Goal: Task Accomplishment & Management: Complete application form

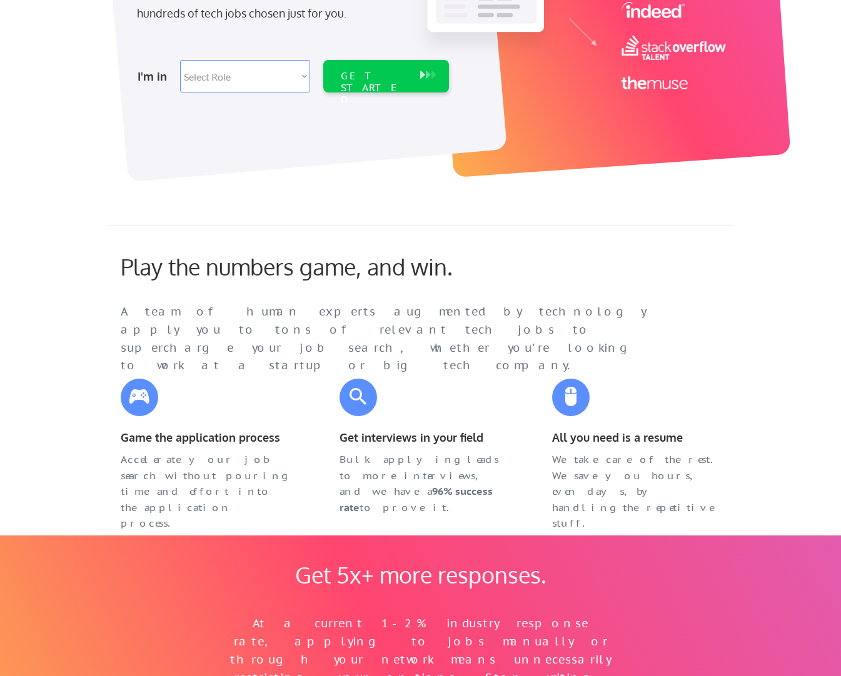
scroll to position [187, 0]
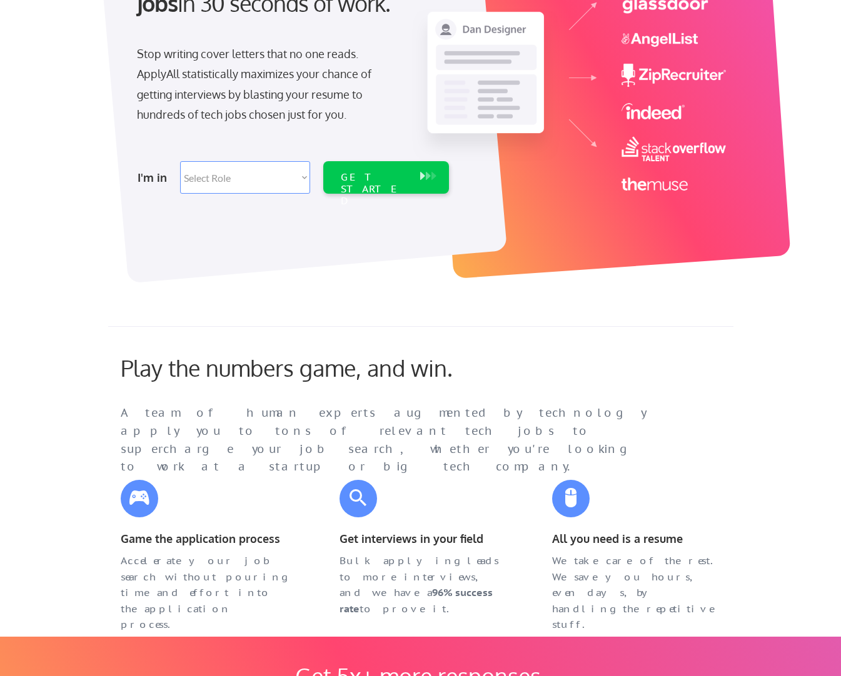
click at [262, 171] on select "Select Role Software Engineering Product Management Customer Success Sales UI/U…" at bounding box center [245, 177] width 130 height 32
click at [667, 387] on div "Play the numbers game, and win. A team of human experts augmented by technology…" at bounding box center [411, 404] width 606 height 100
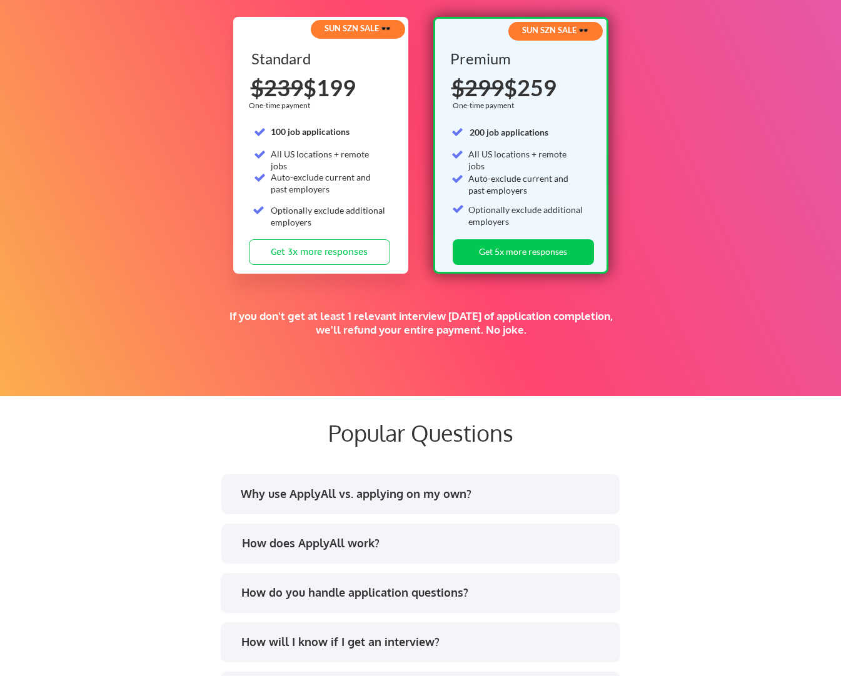
scroll to position [2000, 0]
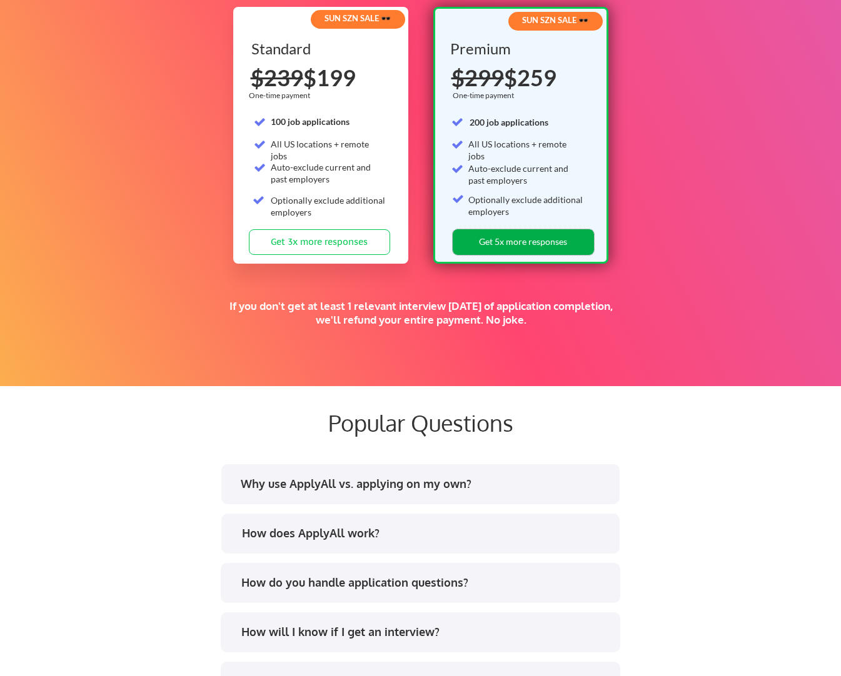
click at [527, 237] on button "Get 5x more responses" at bounding box center [522, 242] width 141 height 26
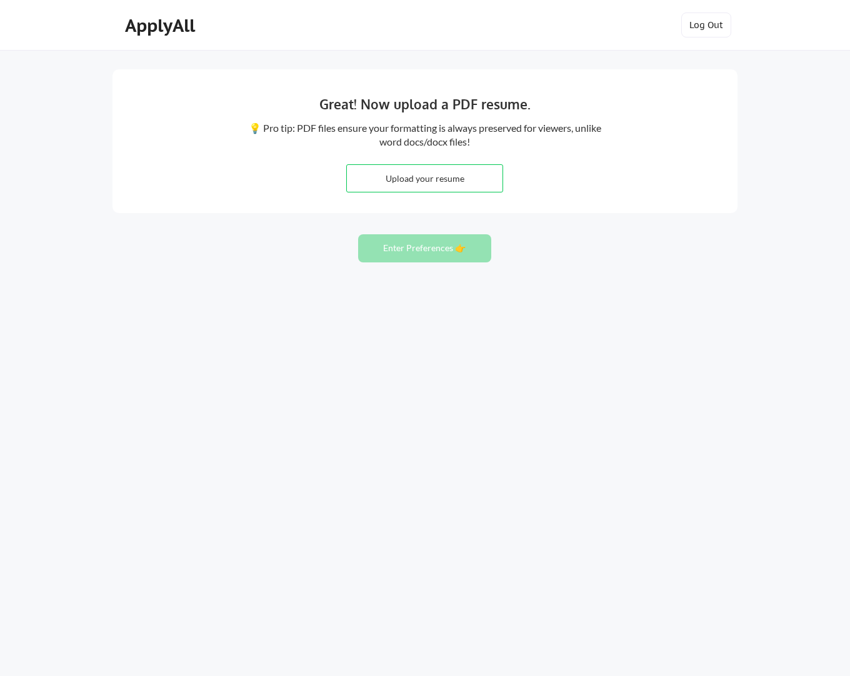
click at [424, 176] on input "file" at bounding box center [425, 178] width 156 height 27
type input "C:\fakepath\Andre_Karamanian_Resume2.pdf"
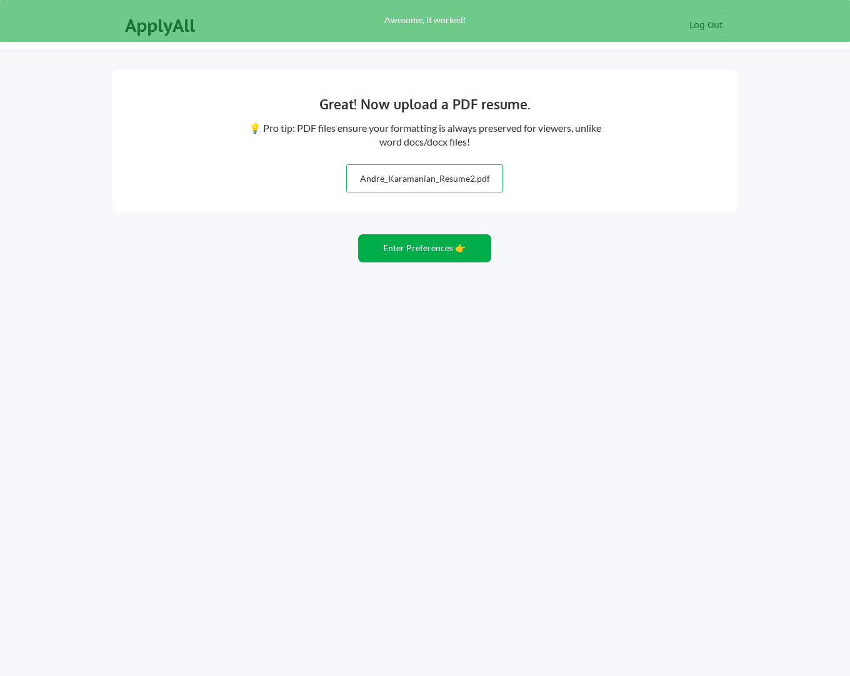
click at [429, 254] on button "Enter Preferences 👉" at bounding box center [424, 248] width 133 height 28
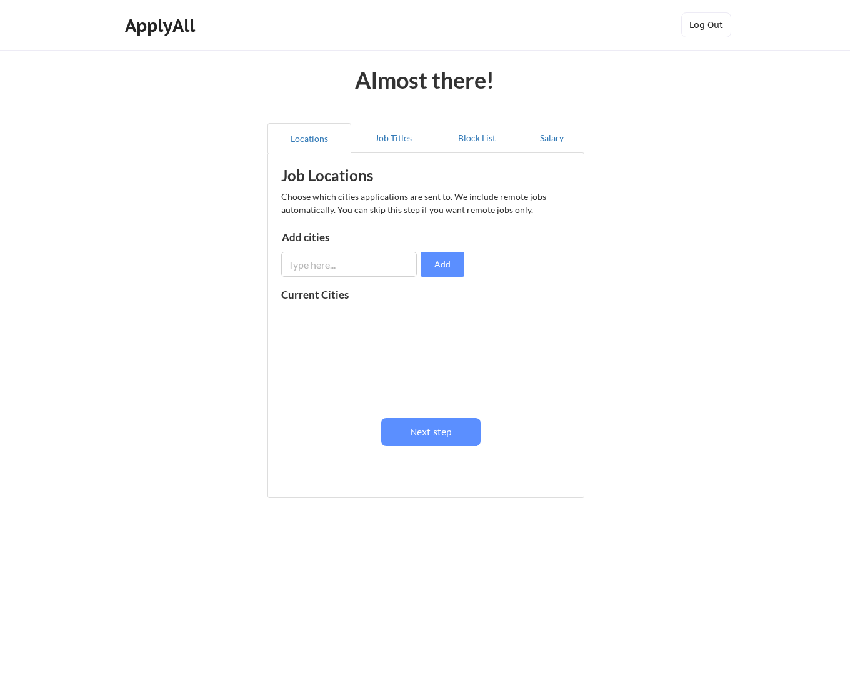
click at [291, 262] on input "input" at bounding box center [349, 264] width 136 height 25
type input "r"
type input "durham"
click at [393, 342] on div at bounding box center [359, 355] width 157 height 99
click at [444, 264] on button "Add" at bounding box center [443, 264] width 44 height 25
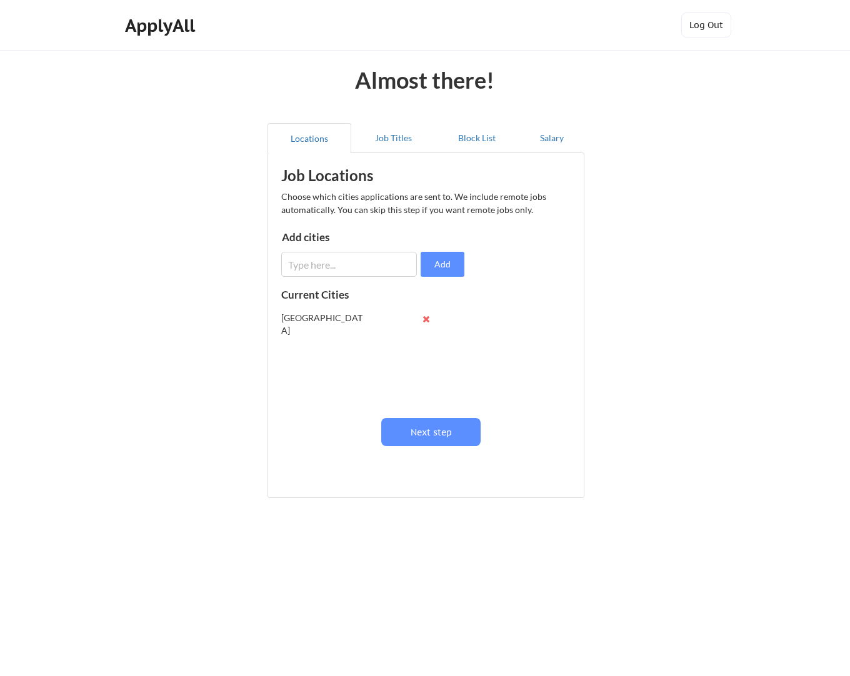
click at [426, 321] on button at bounding box center [425, 318] width 9 height 9
click at [319, 271] on input "input" at bounding box center [349, 264] width 136 height 25
click at [387, 131] on button "Job Titles" at bounding box center [393, 138] width 84 height 30
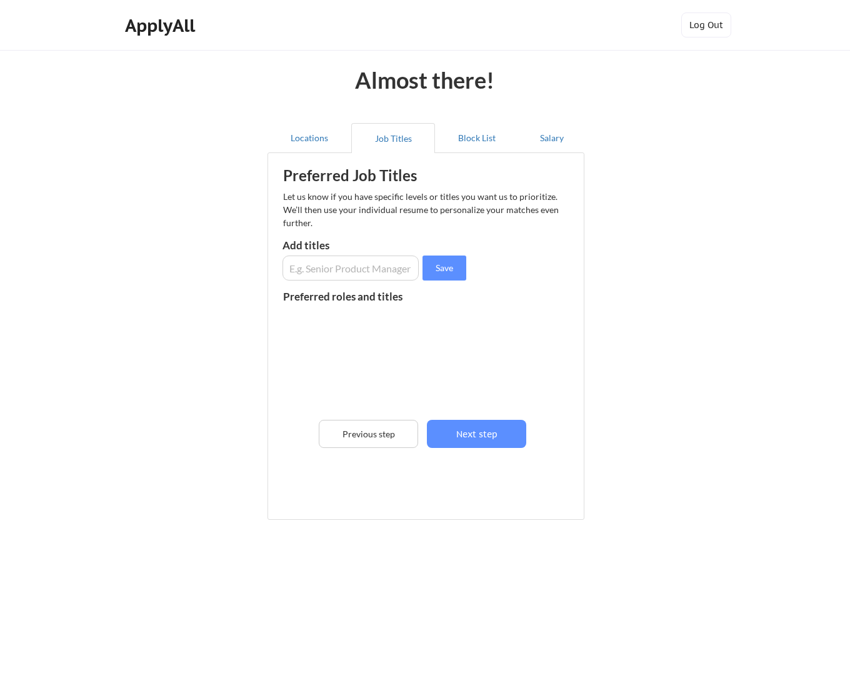
click at [366, 277] on input "input" at bounding box center [350, 268] width 136 height 25
type input "Data scientist"
click at [447, 274] on button "Save" at bounding box center [444, 268] width 44 height 25
click at [376, 277] on input "input" at bounding box center [350, 268] width 136 height 25
type input "Machine Learning Engineer"
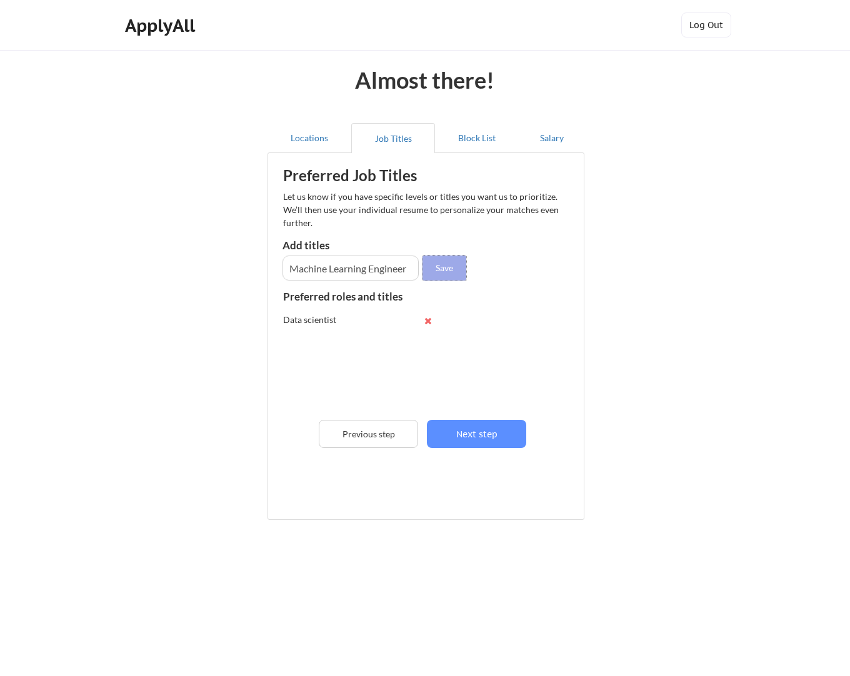
click at [442, 274] on button "Save" at bounding box center [444, 268] width 44 height 25
click at [376, 261] on input "input" at bounding box center [350, 268] width 136 height 25
type input "machine learning"
click at [437, 265] on button "Save" at bounding box center [444, 268] width 44 height 25
click at [461, 142] on button "Block List" at bounding box center [477, 138] width 84 height 30
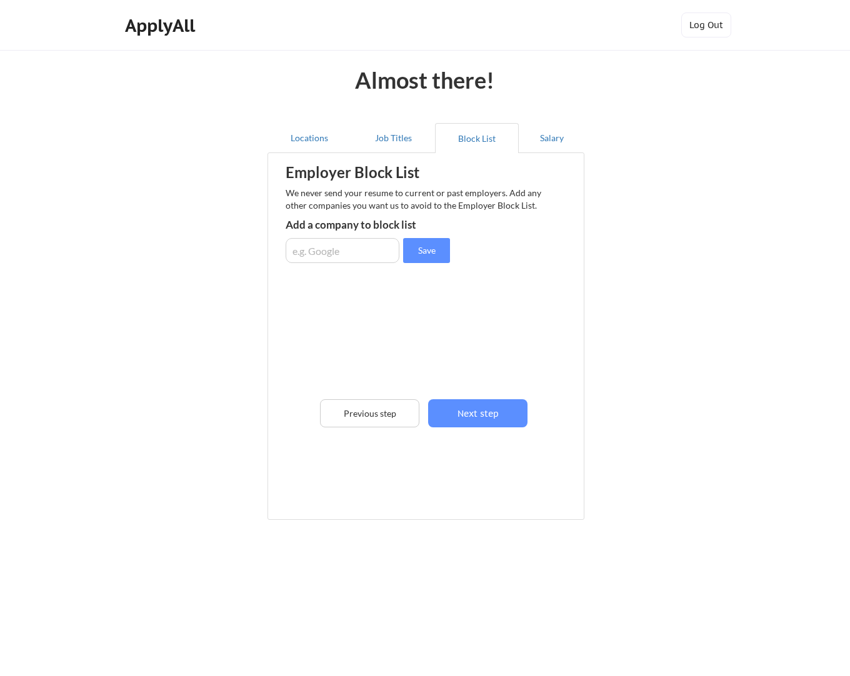
click at [347, 246] on input "input" at bounding box center [343, 250] width 114 height 25
type input "DNSFilter"
click at [422, 246] on button "Save" at bounding box center [426, 250] width 47 height 25
click at [563, 144] on button "Salary" at bounding box center [552, 138] width 66 height 30
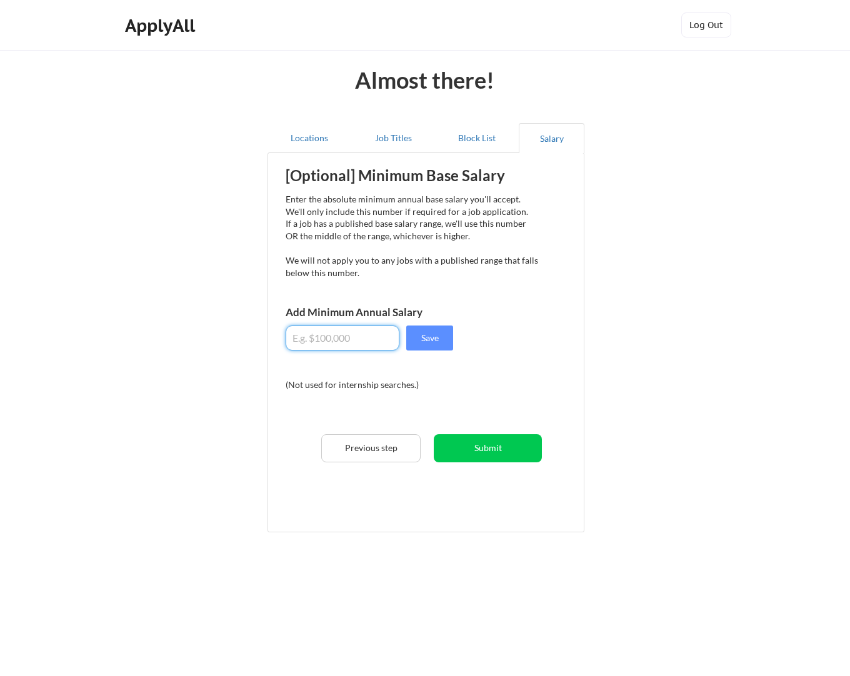
click at [365, 336] on input "input" at bounding box center [343, 338] width 114 height 25
drag, startPoint x: 313, startPoint y: 336, endPoint x: 309, endPoint y: 342, distance: 7.6
click at [309, 342] on input "input" at bounding box center [343, 338] width 114 height 25
type input "$170,000"
click at [428, 340] on button "Save" at bounding box center [429, 338] width 47 height 25
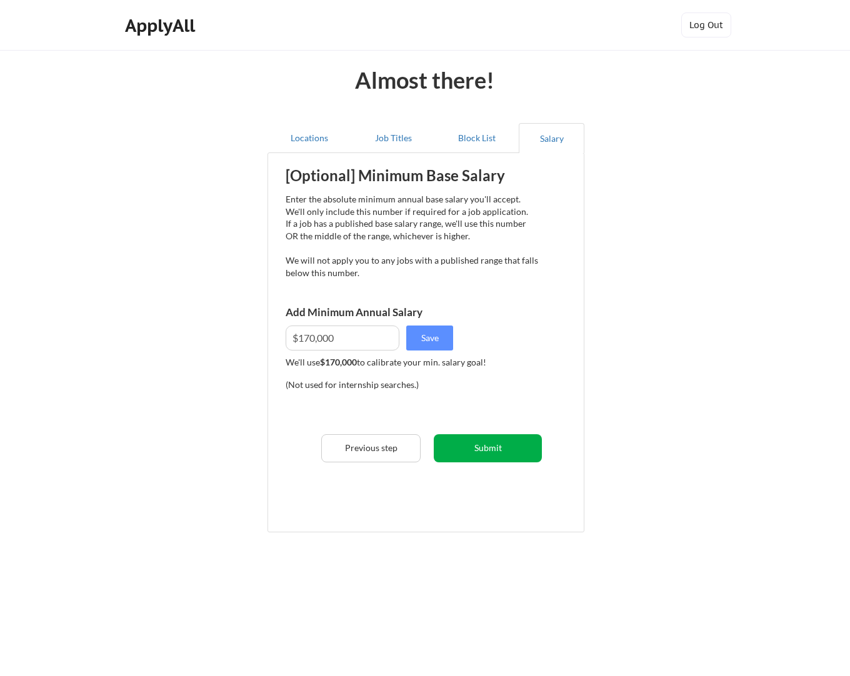
click at [500, 447] on button "Submit" at bounding box center [488, 448] width 108 height 28
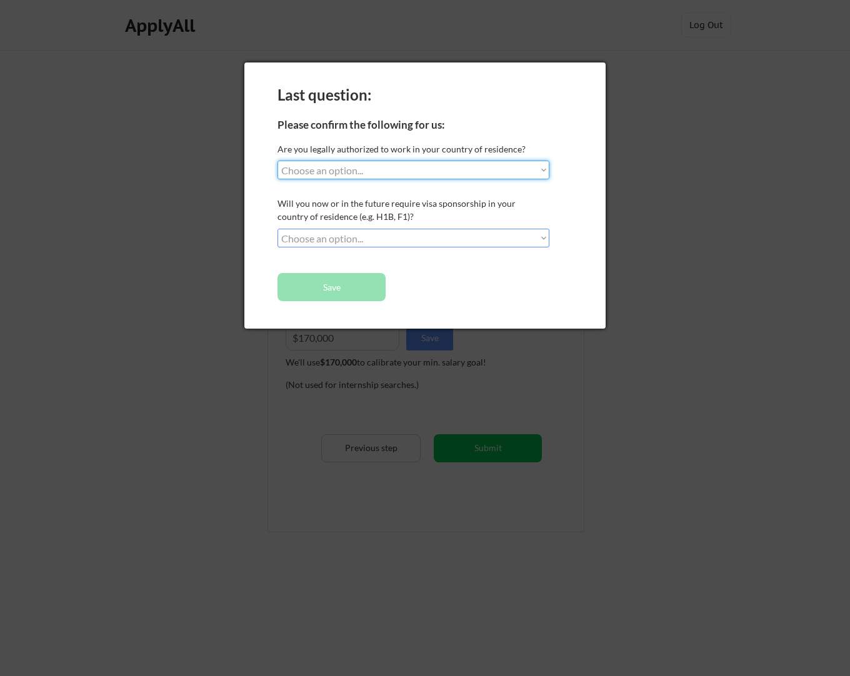
click at [475, 174] on select "Choose an option... Yes, I am a US Citizen Yes, I am a Canadian Citizen Yes, I …" at bounding box center [413, 170] width 272 height 19
select select ""yes__i_am_a_us_citizen""
click at [277, 161] on select "Choose an option... Yes, I am a US Citizen Yes, I am a Canadian Citizen Yes, I …" at bounding box center [413, 170] width 272 height 19
click at [459, 238] on select "Choose an option... No, I will not need sponsorship Yes, I will need sponsorship" at bounding box center [413, 238] width 272 height 19
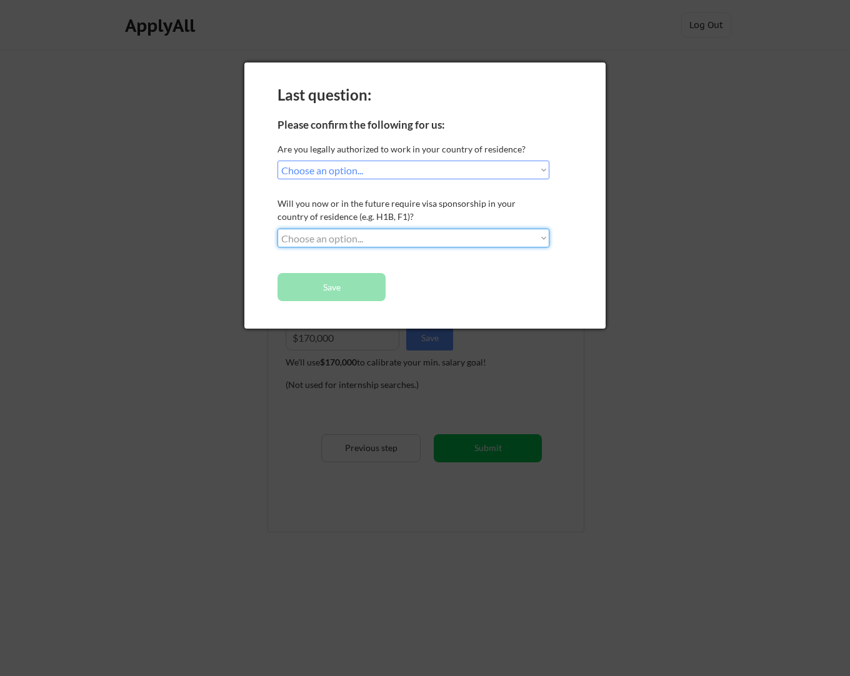
select select ""no__i_will_not_need_sponsorship""
click at [277, 229] on select "Choose an option... No, I will not need sponsorship Yes, I will need sponsorship" at bounding box center [413, 238] width 272 height 19
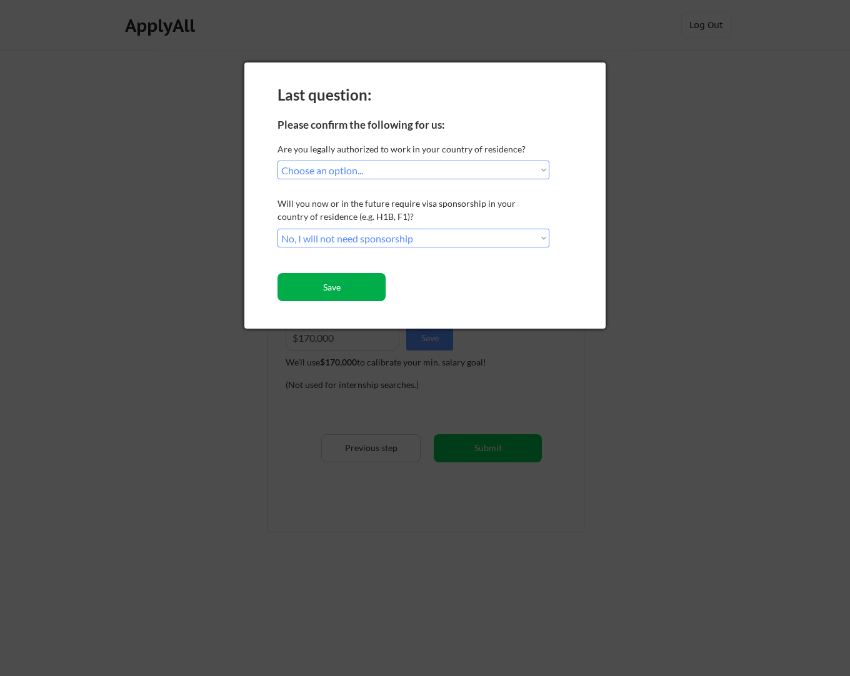
click at [374, 285] on button "Save" at bounding box center [331, 287] width 108 height 28
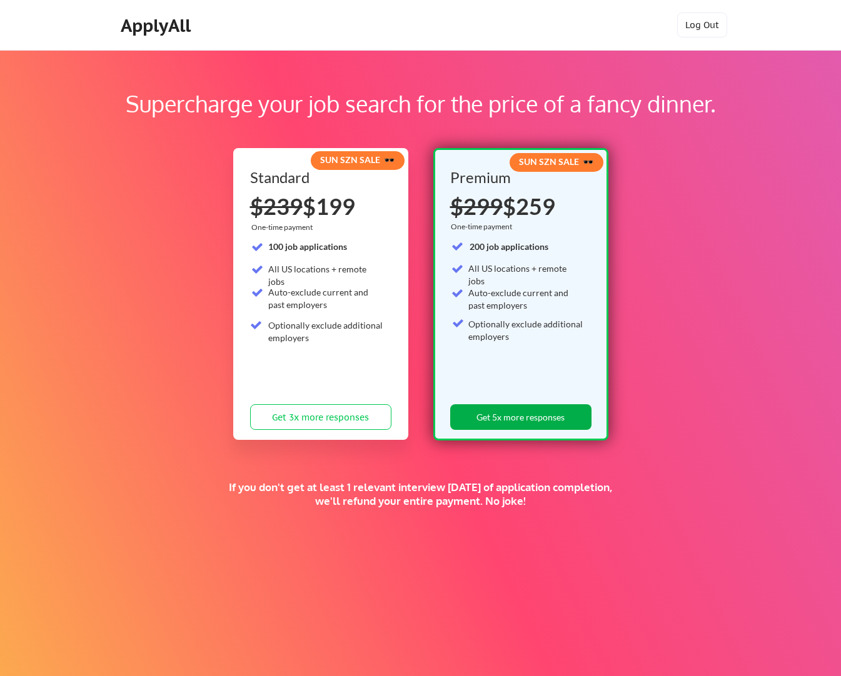
click at [501, 411] on button "Get 5x more responses" at bounding box center [520, 417] width 141 height 26
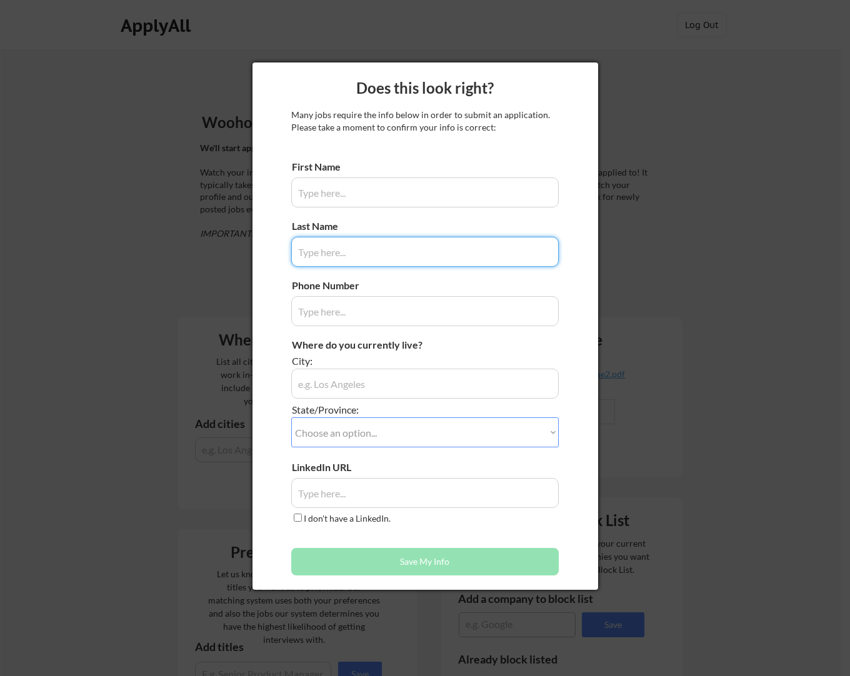
type input "[PERSON_NAME]"
type input "919.491.7758"
type input "Durham [GEOGRAPHIC_DATA]"
type input "[PERSON_NAME]"
click at [554, 426] on select "Choose an option... Other/Not Applicable [US_STATE] [US_STATE] [GEOGRAPHIC_DATA…" at bounding box center [424, 432] width 267 height 30
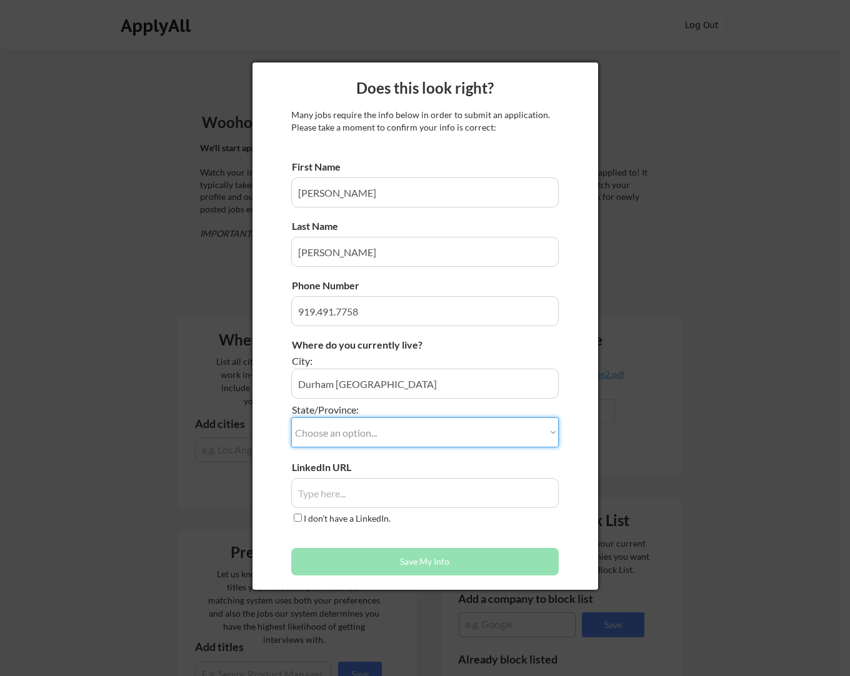
select select ""[US_STATE]""
click at [291, 417] on select "Choose an option... Other/Not Applicable [US_STATE] [US_STATE] [GEOGRAPHIC_DATA…" at bounding box center [424, 432] width 267 height 30
click at [391, 494] on input "input" at bounding box center [424, 493] width 267 height 30
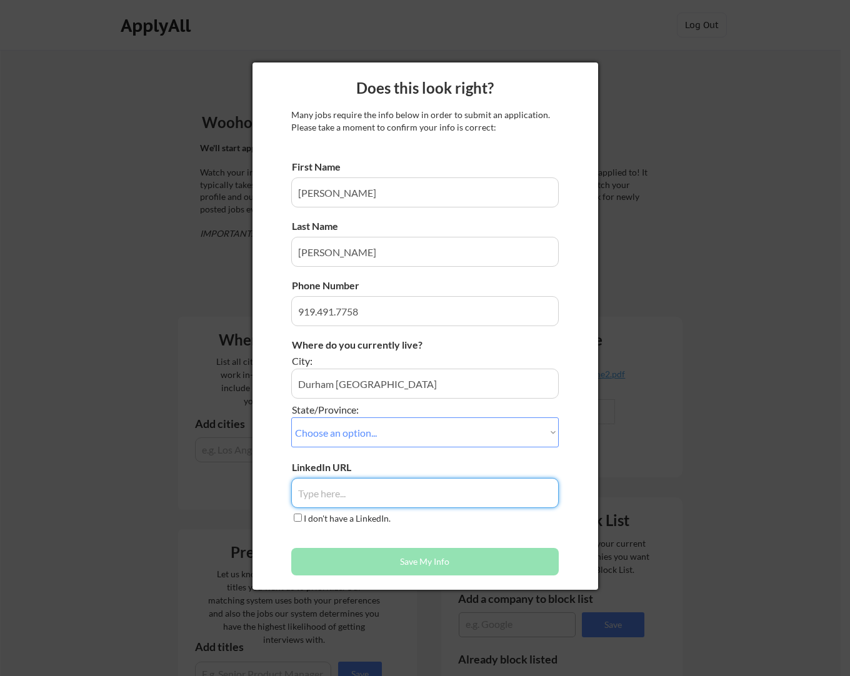
paste input "[URL][DOMAIN_NAME][PERSON_NAME]"
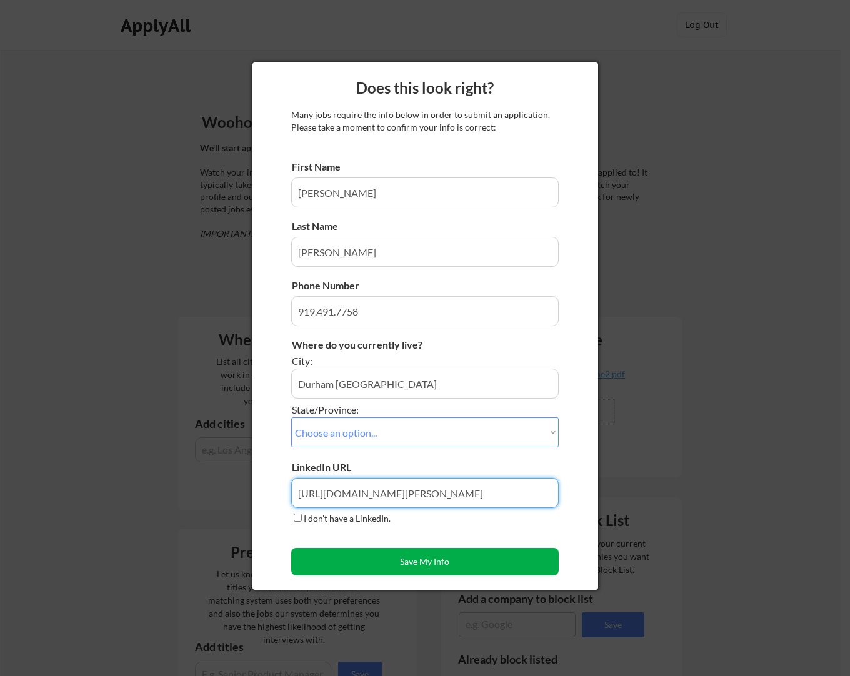
type input "[URL][DOMAIN_NAME][PERSON_NAME]"
click at [453, 560] on button "Save My Info" at bounding box center [424, 561] width 267 height 27
type input "Durham [GEOGRAPHIC_DATA], [US_STATE]"
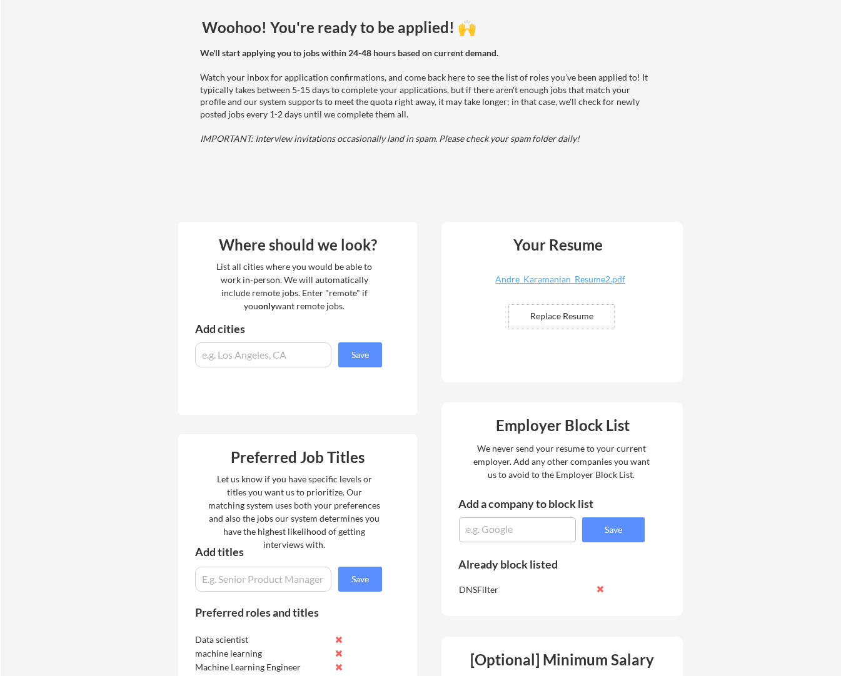
scroll to position [67, 0]
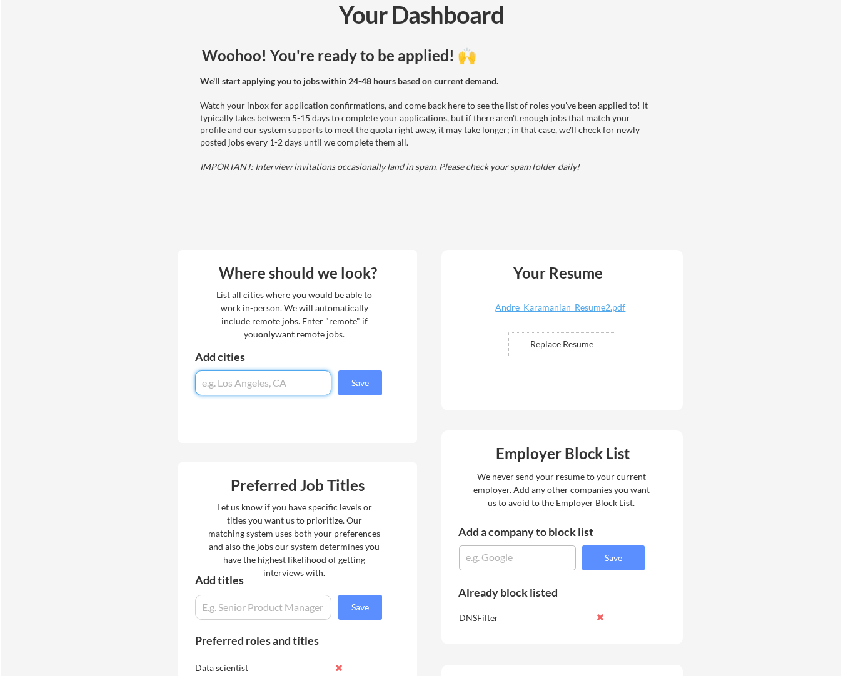
click at [265, 383] on input "input" at bounding box center [263, 383] width 136 height 25
type input "[GEOGRAPHIC_DATA], [GEOGRAPHIC_DATA]"
click at [358, 387] on button "Save" at bounding box center [360, 383] width 44 height 25
